Goal: Task Accomplishment & Management: Use online tool/utility

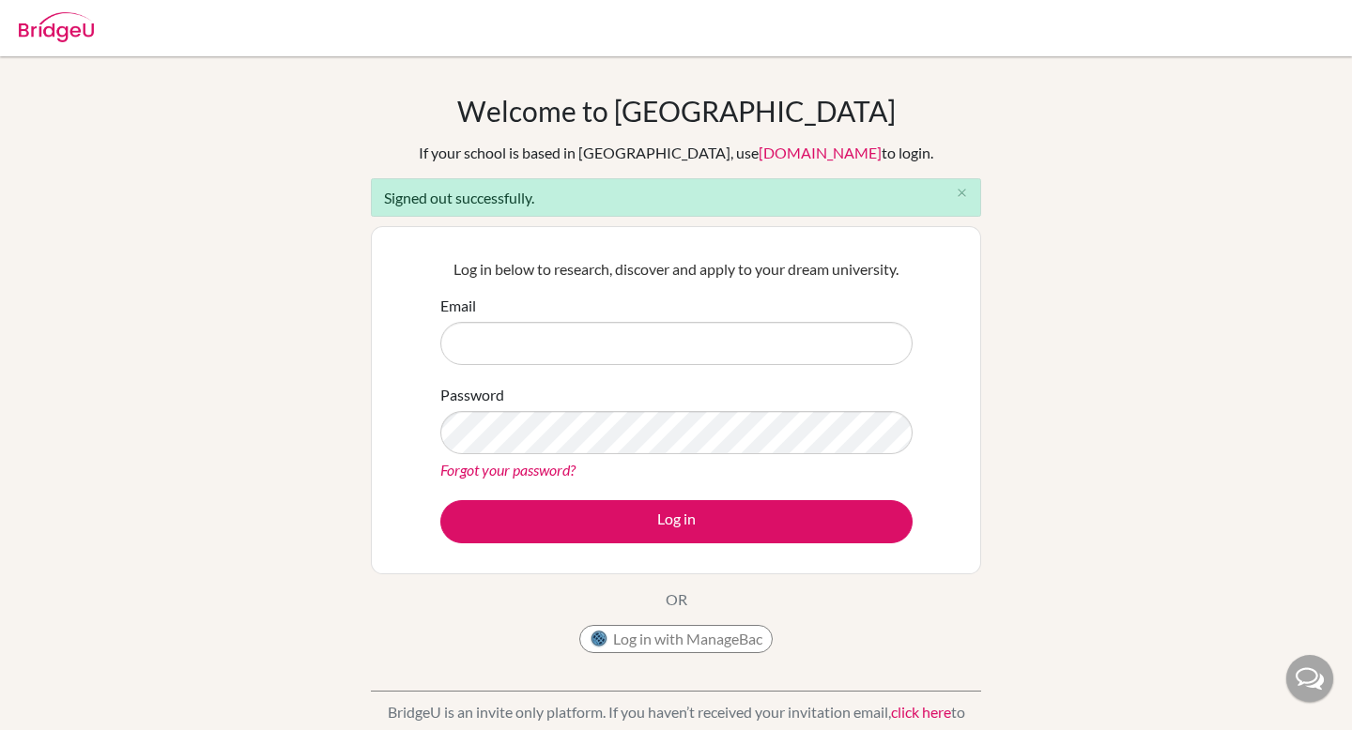
click at [542, 345] on input "Email" at bounding box center [676, 343] width 472 height 43
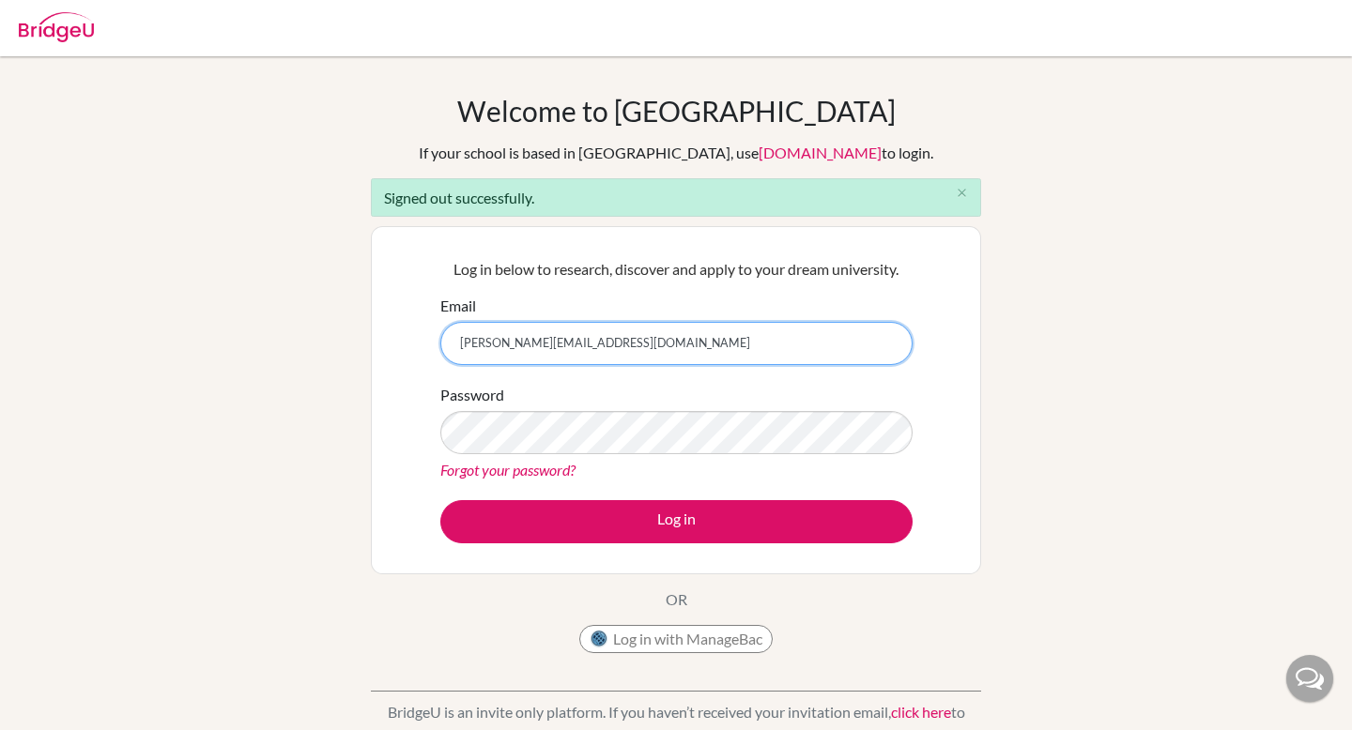
click at [577, 339] on input "federico.stamatti+student24@bridge-u.com" at bounding box center [676, 343] width 472 height 43
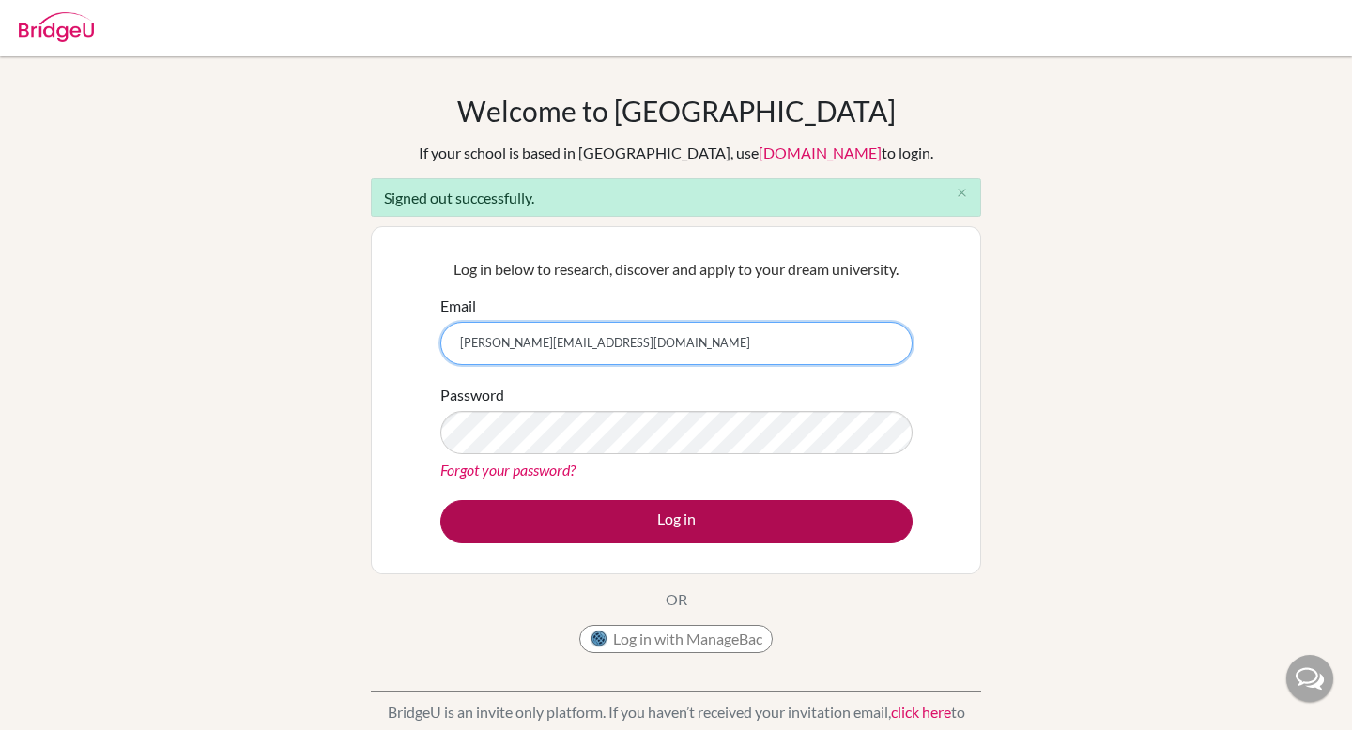
type input "federico.stamatti@bridge-u.com"
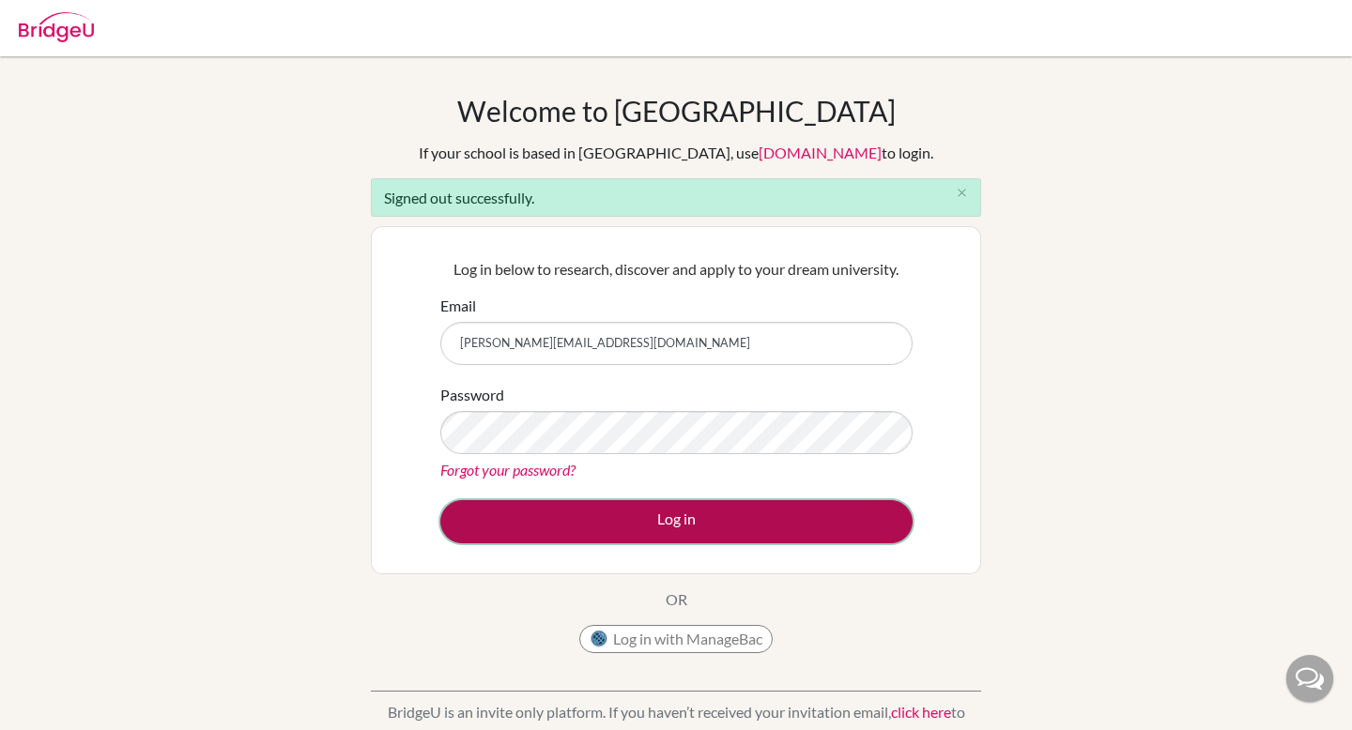
click at [582, 515] on button "Log in" at bounding box center [676, 521] width 472 height 43
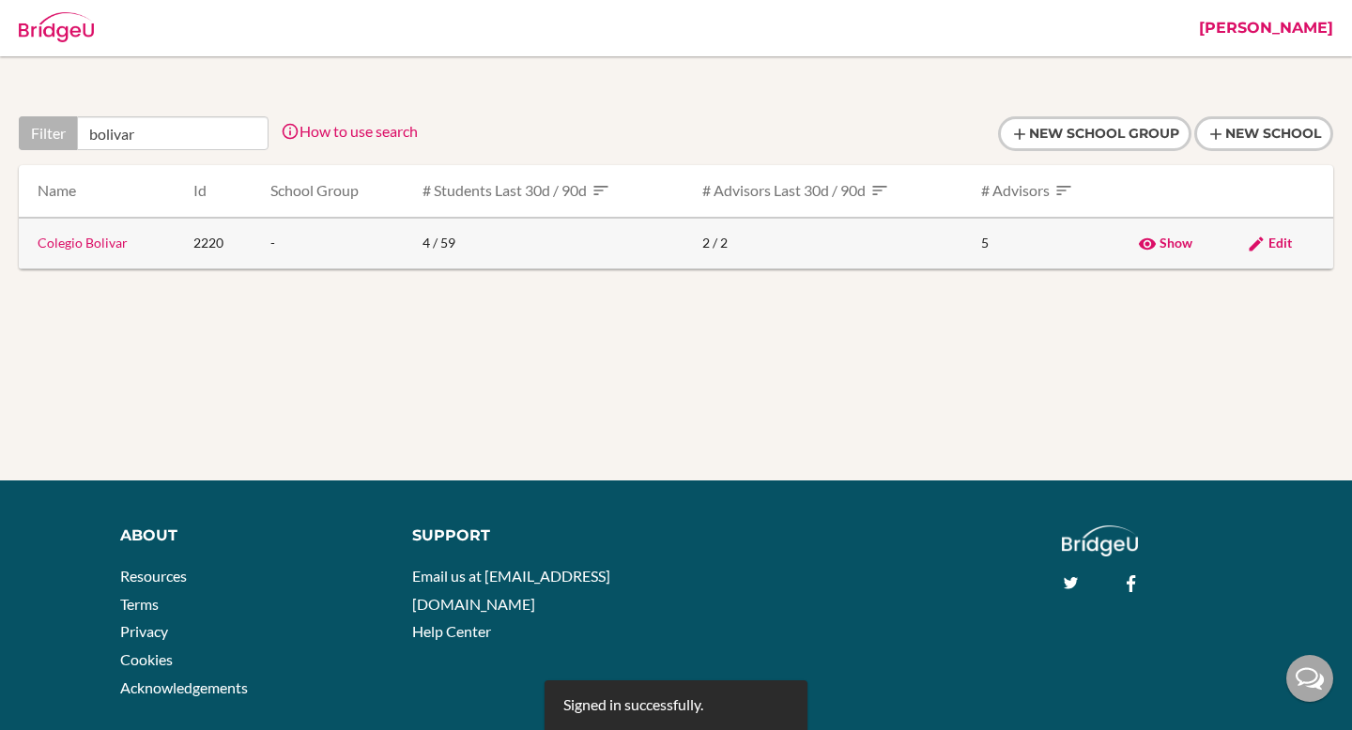
type input "bolivar"
click at [89, 238] on link "Colegio Bolivar" at bounding box center [83, 243] width 90 height 16
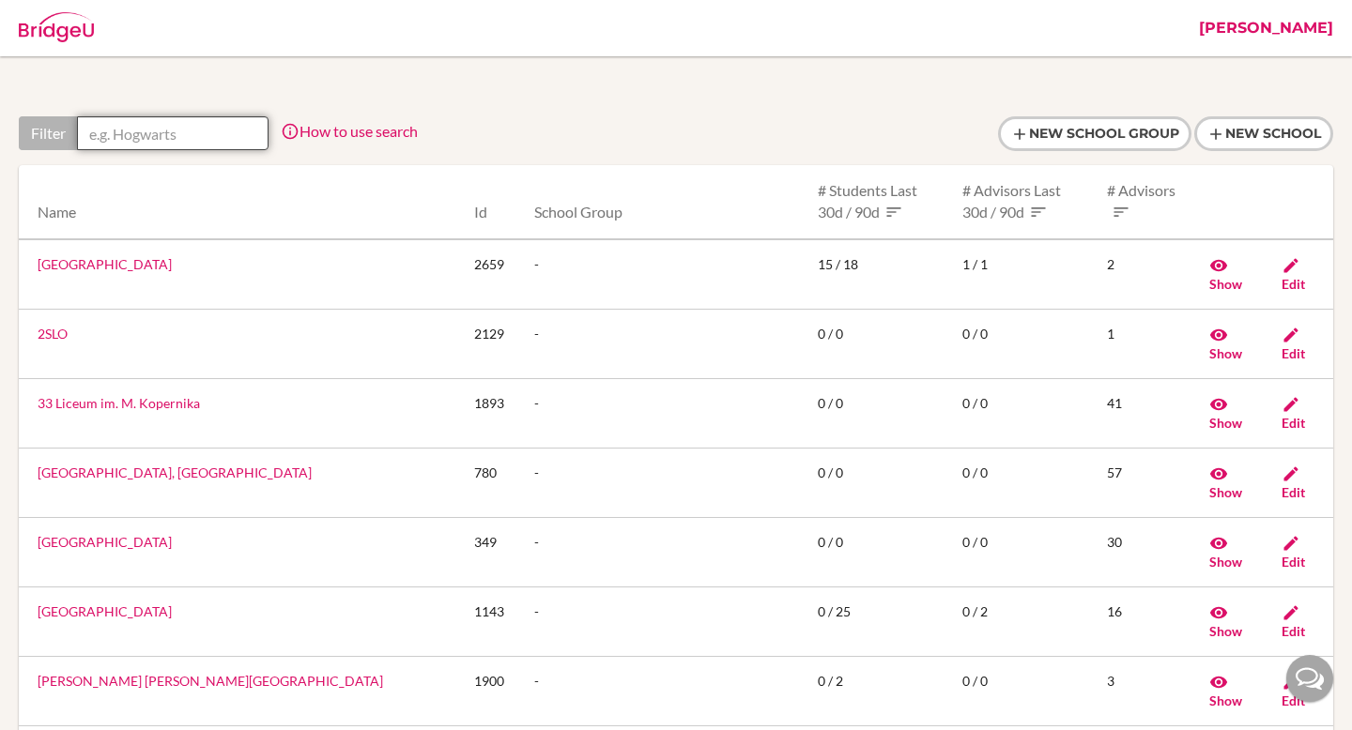
click at [197, 127] on input "text" at bounding box center [173, 133] width 192 height 34
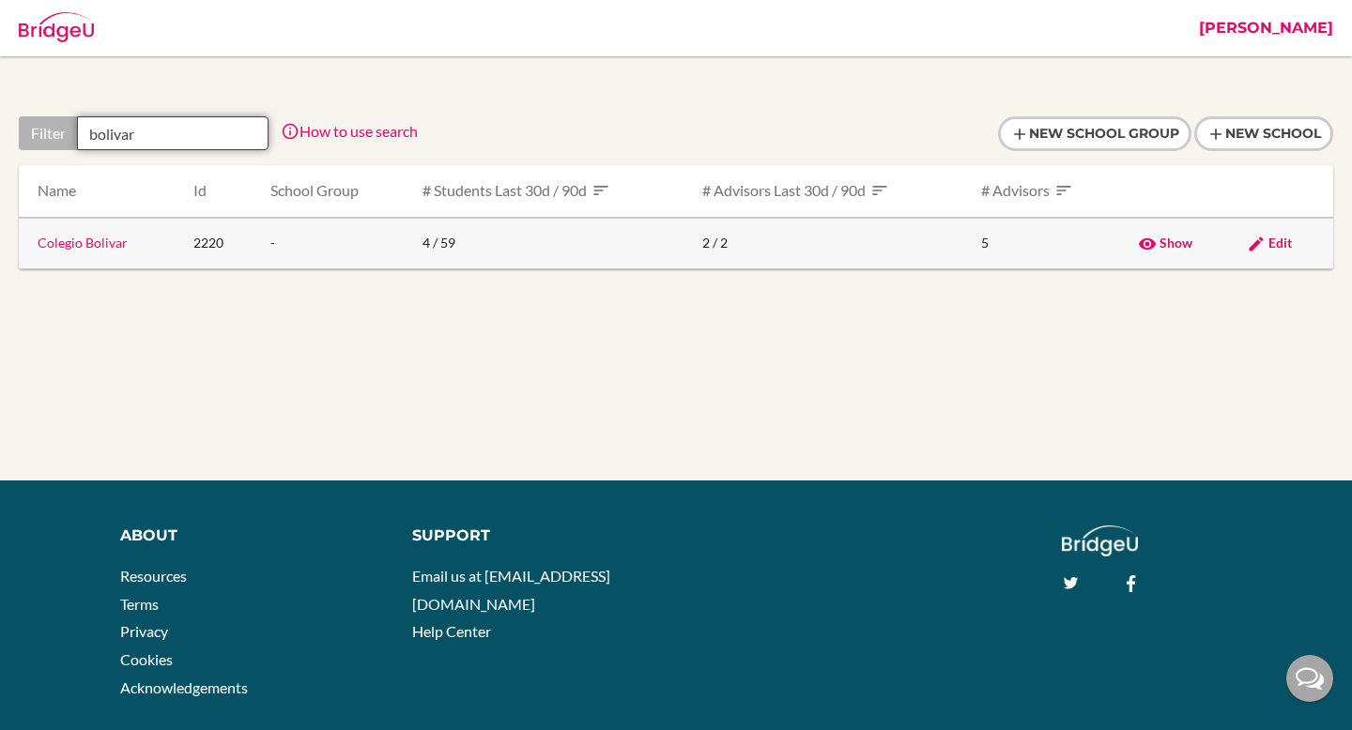
type input "bolivar"
click at [88, 246] on link "Colegio Bolivar" at bounding box center [83, 243] width 90 height 16
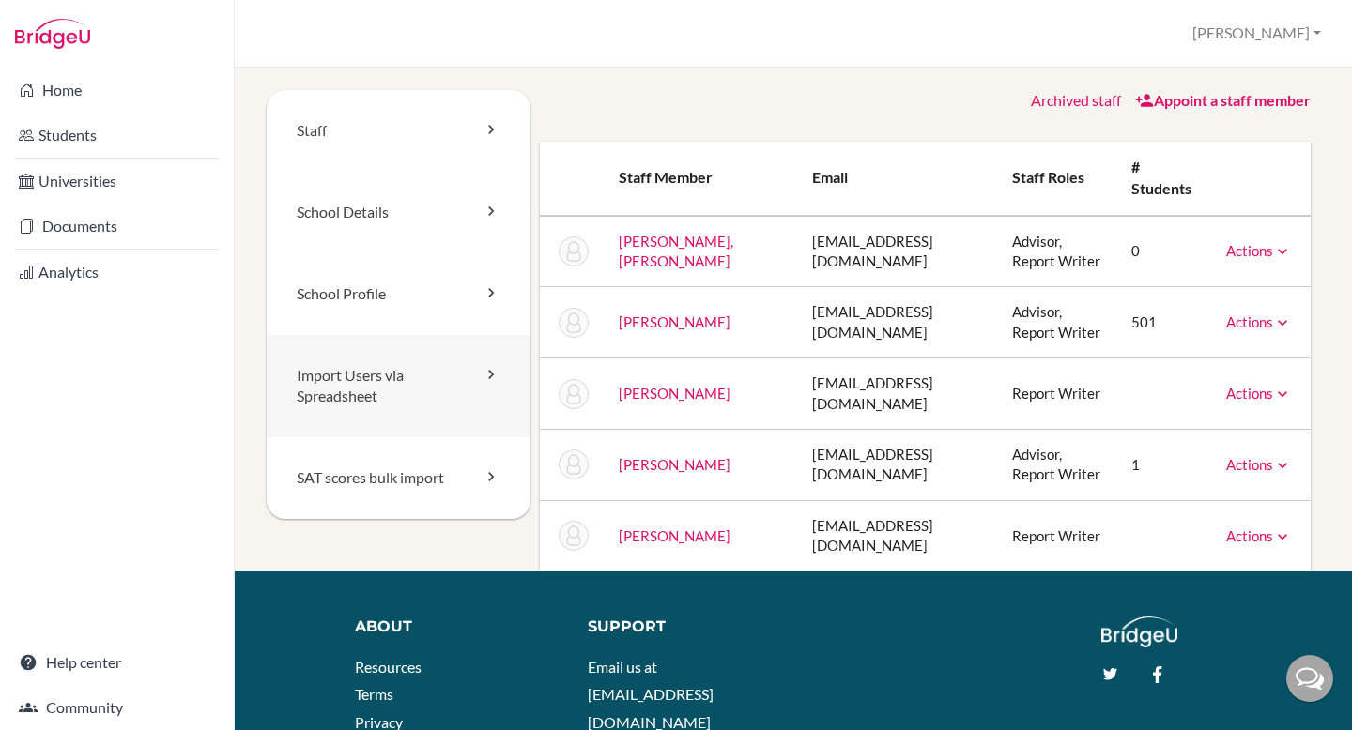
click at [399, 371] on link "Import Users via Spreadsheet" at bounding box center [399, 386] width 264 height 103
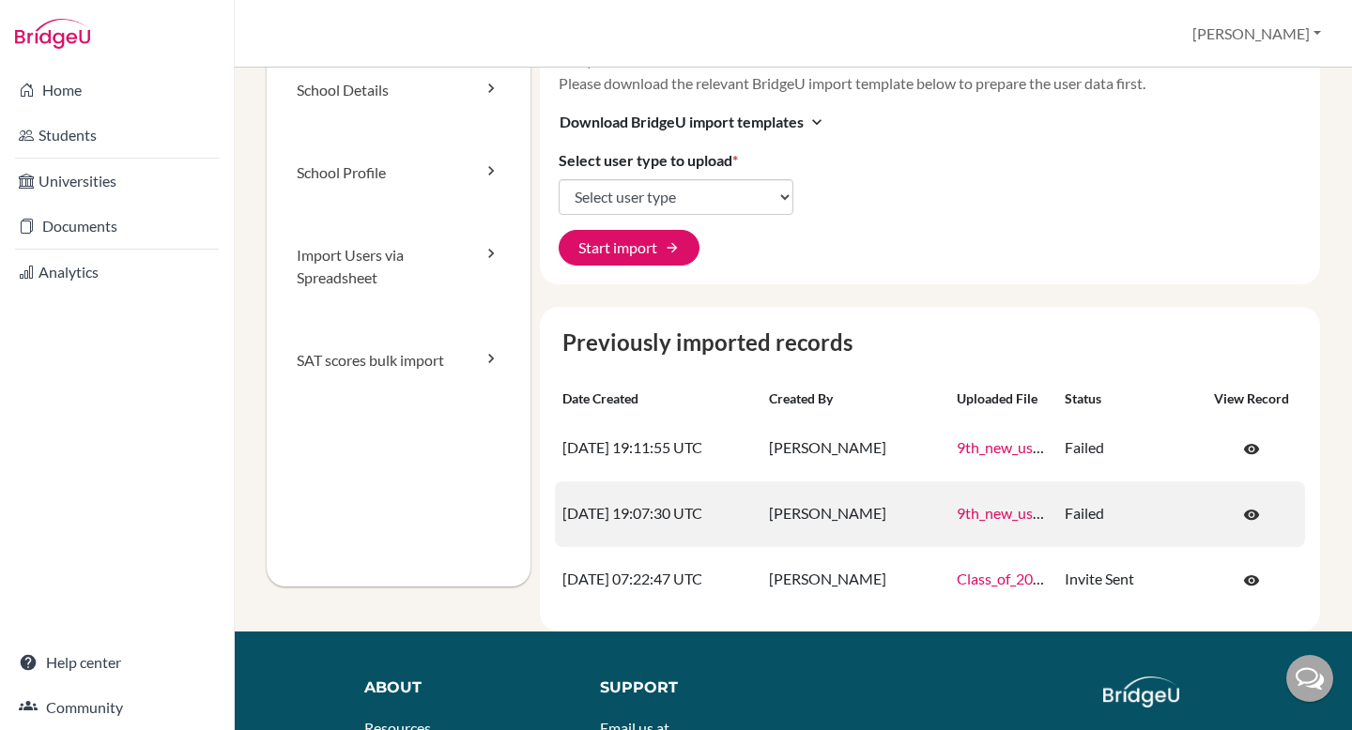
scroll to position [129, 0]
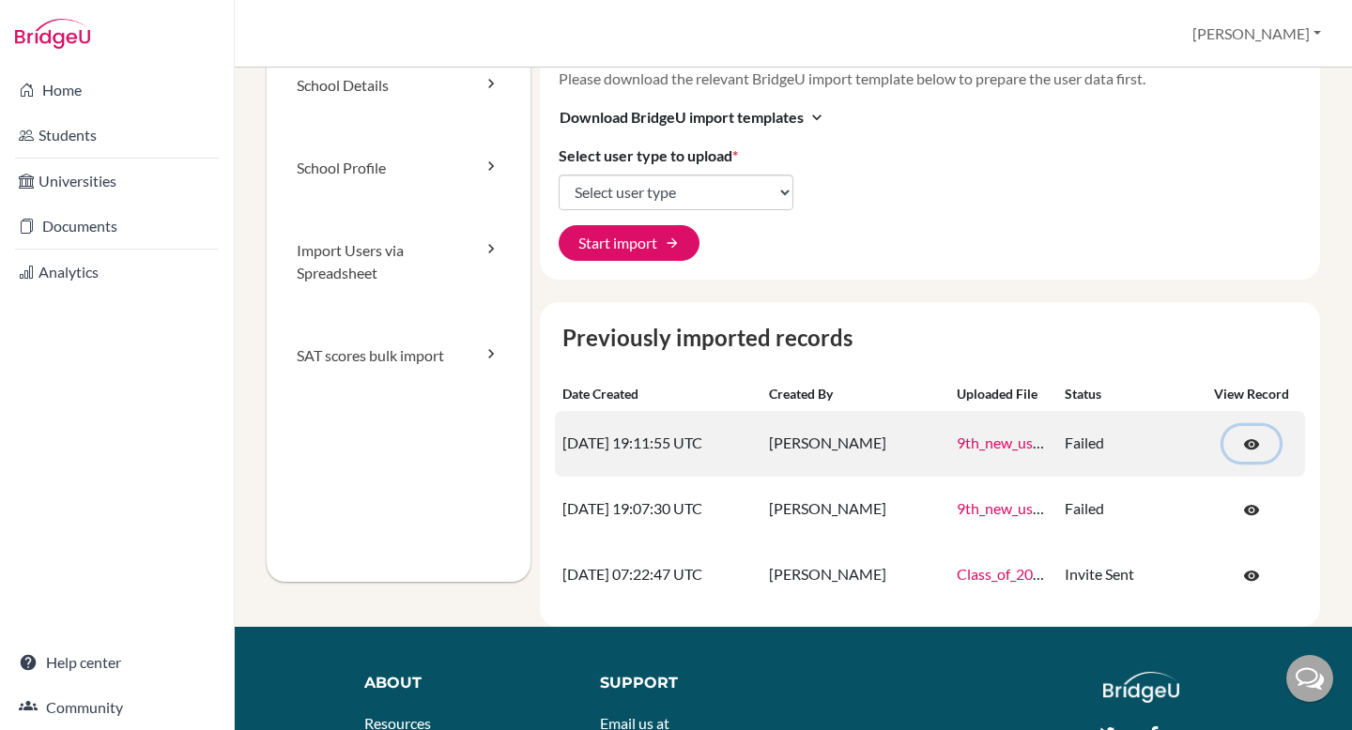
click at [1254, 443] on span "visibility" at bounding box center [1251, 445] width 17 height 17
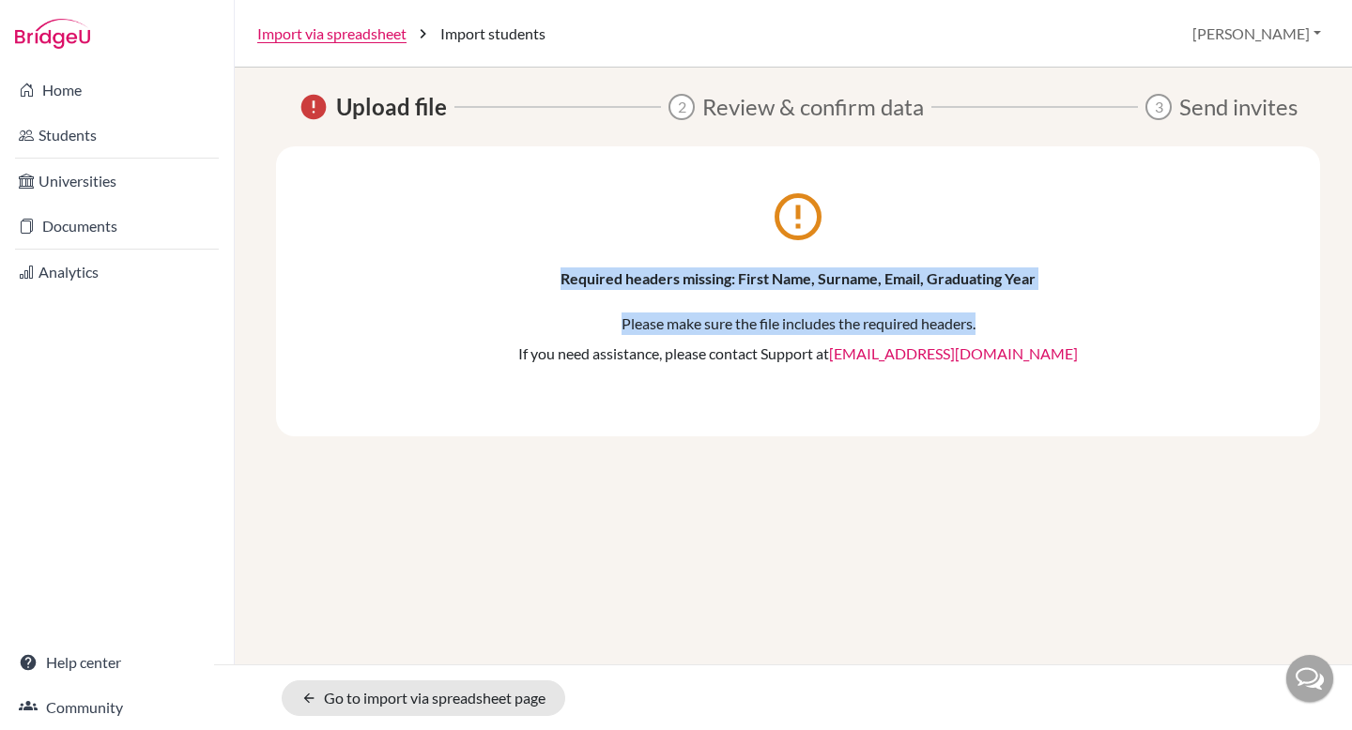
drag, startPoint x: 556, startPoint y: 277, endPoint x: 1035, endPoint y: 317, distance: 480.5
click at [1035, 317] on div "error_outline Required headers missing: First Name, Surname, Email, Graduating …" at bounding box center [797, 284] width 931 height 162
copy div "Required headers missing: First Name, Surname, Email, Graduating Year Please ma…"
click at [79, 94] on link "Home" at bounding box center [117, 90] width 226 height 38
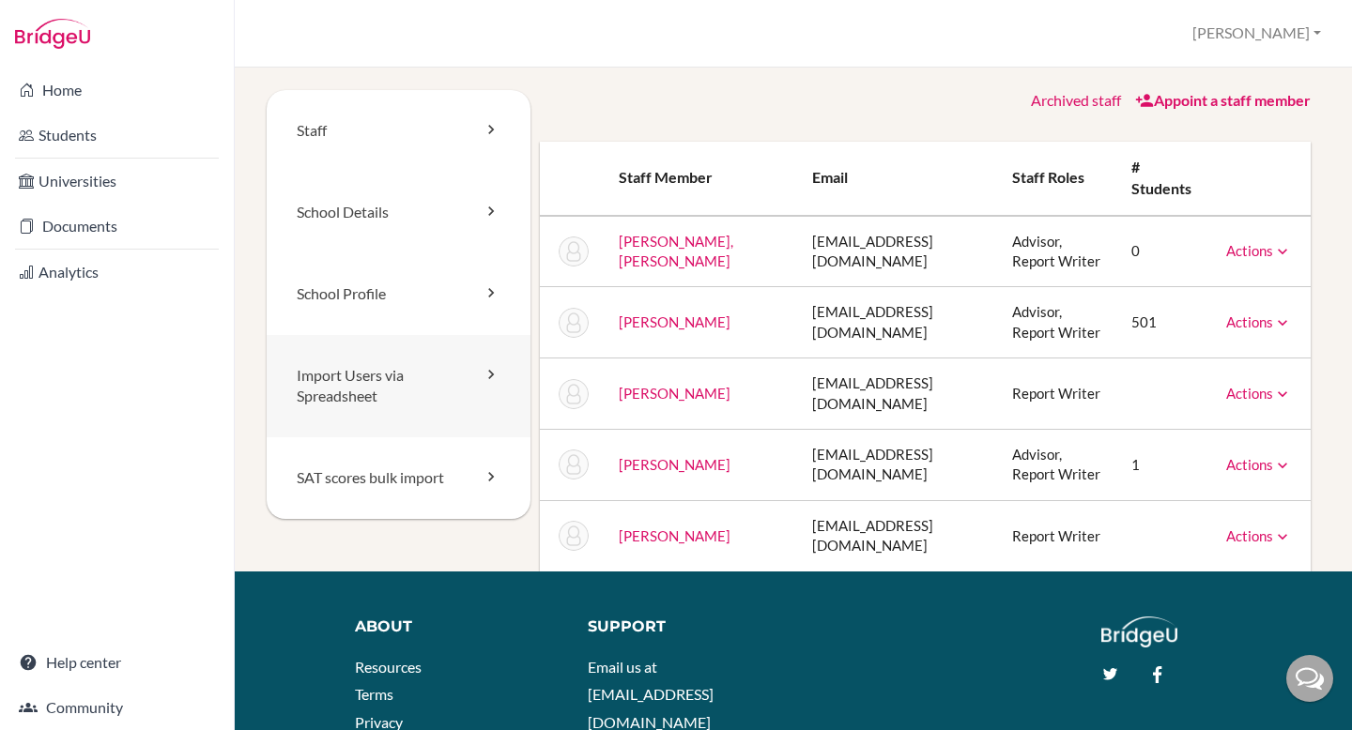
click at [444, 376] on link "Import Users via Spreadsheet" at bounding box center [399, 386] width 264 height 103
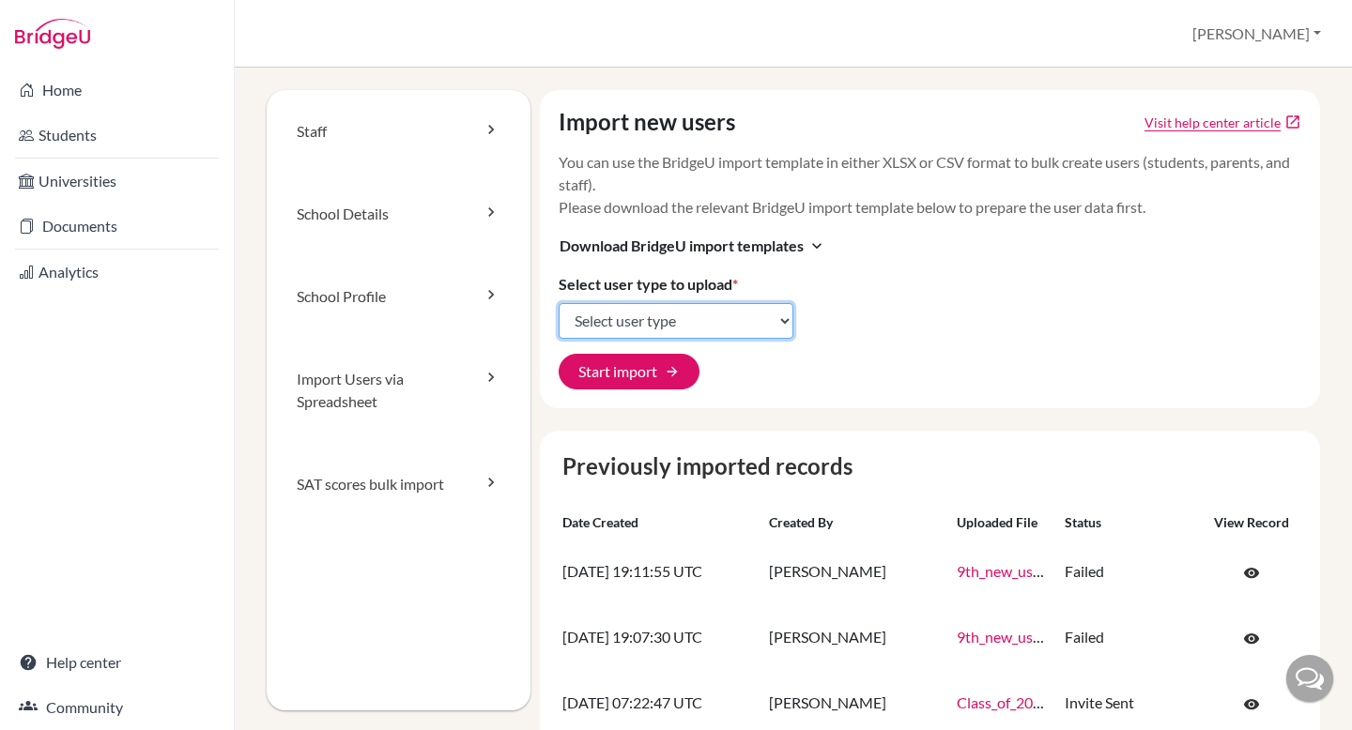
click at [632, 322] on select "Select user type Students Students and parents Parents Advisors Report writers" at bounding box center [676, 321] width 235 height 36
select select "students"
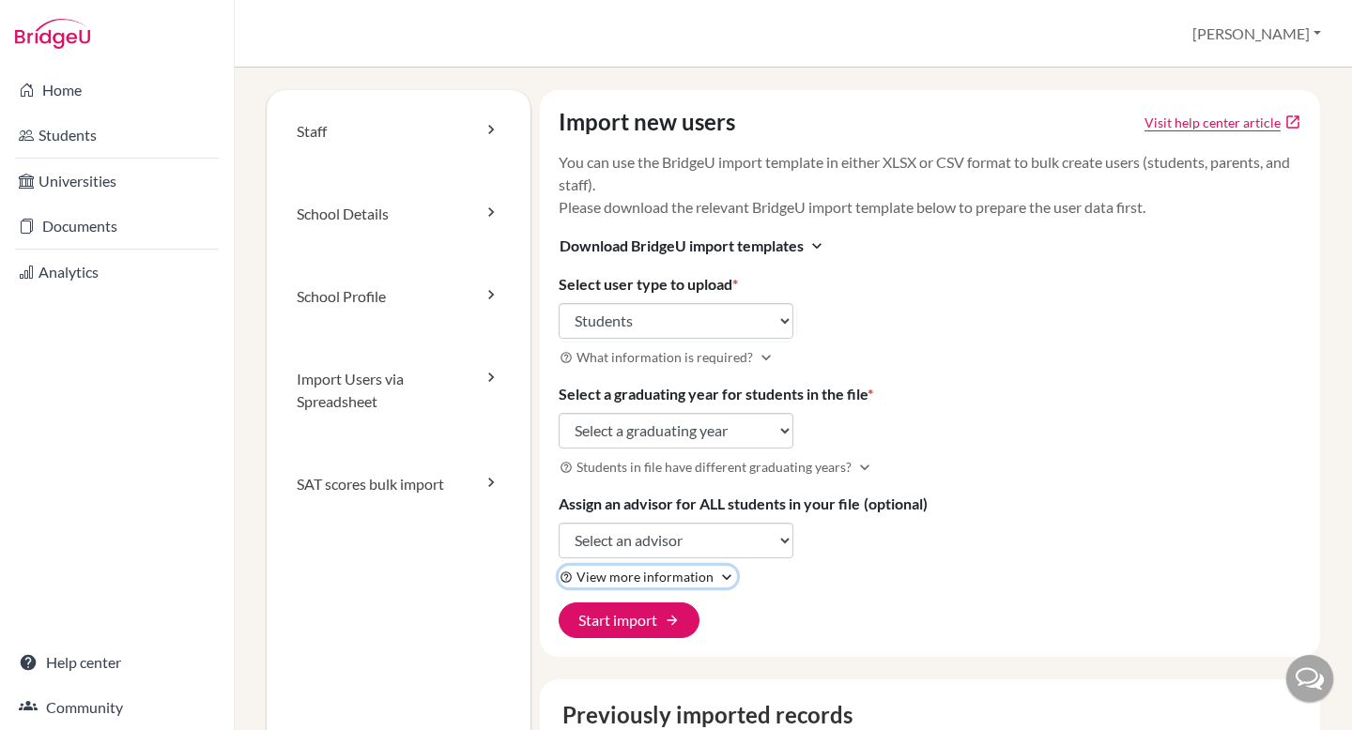
click at [703, 576] on span "View more information" at bounding box center [644, 577] width 137 height 20
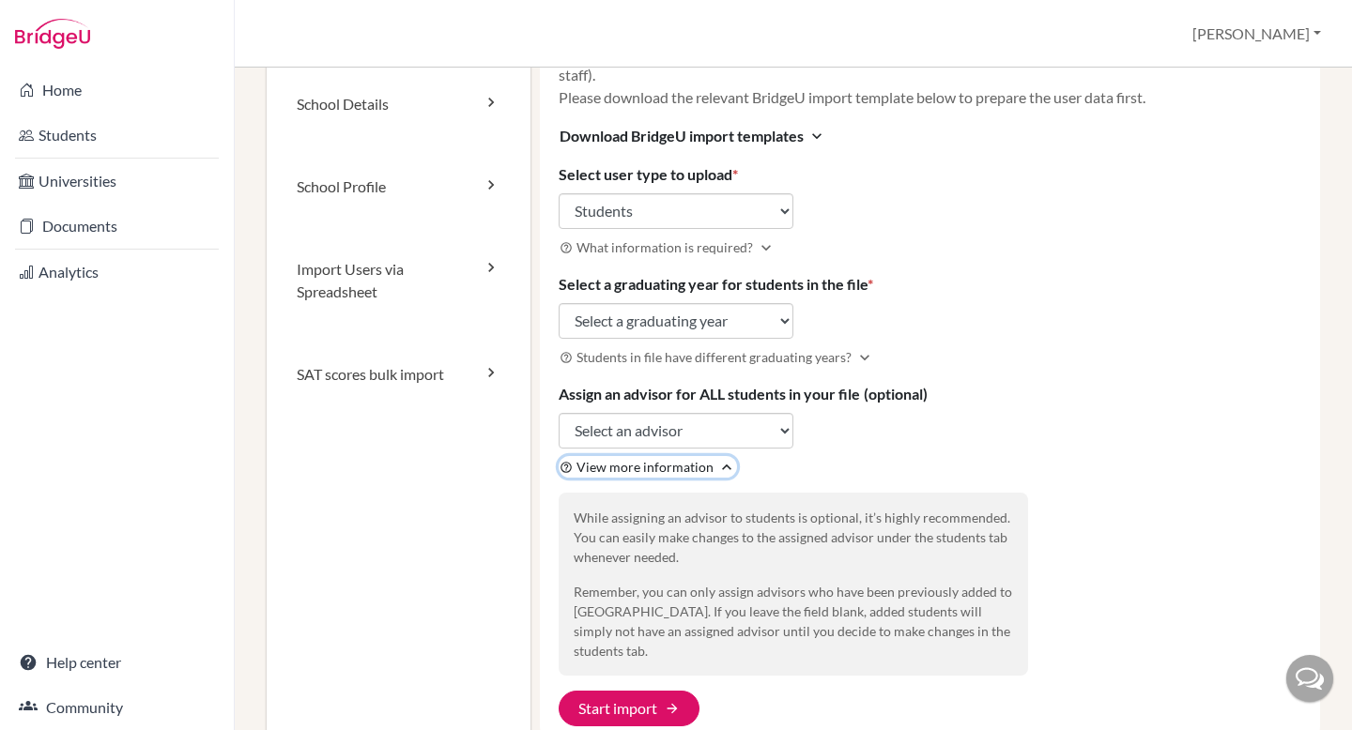
scroll to position [156, 0]
